Goal: Check status: Check status

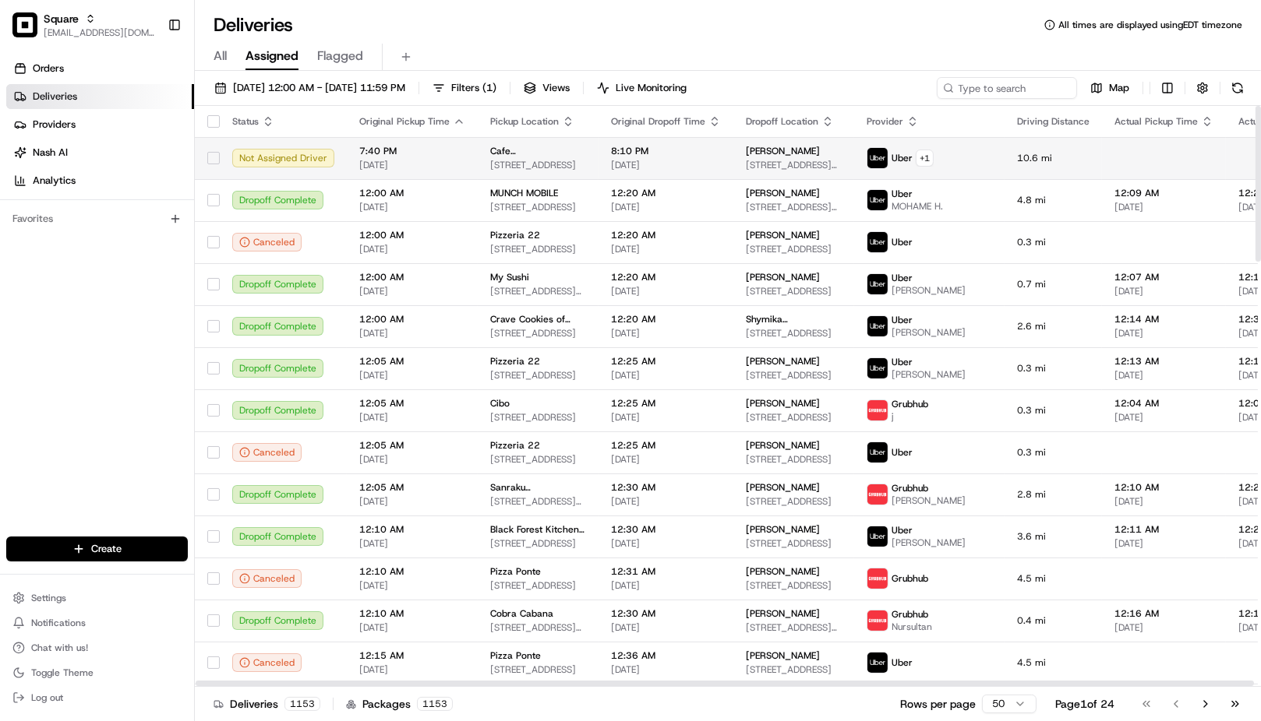
click at [620, 166] on span "[DATE]" at bounding box center [666, 165] width 110 height 12
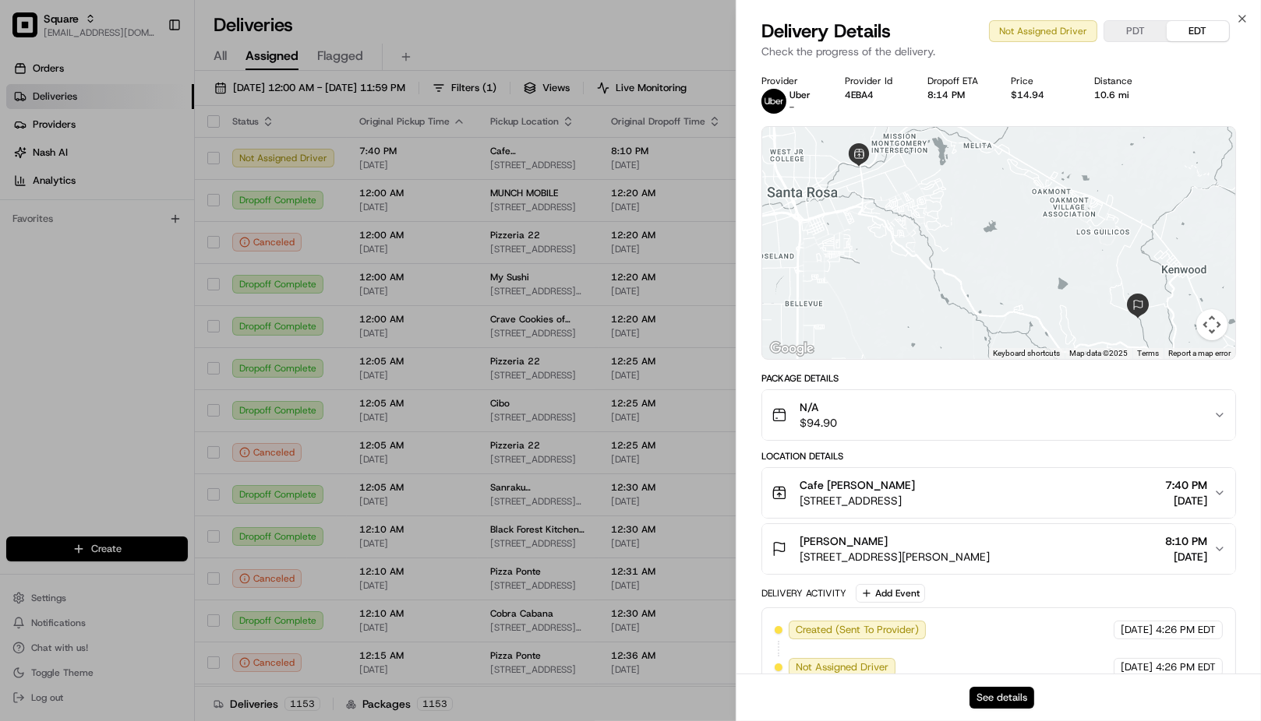
click at [1018, 704] on button "See details" at bounding box center [1001, 698] width 65 height 22
